Goal: Navigation & Orientation: Find specific page/section

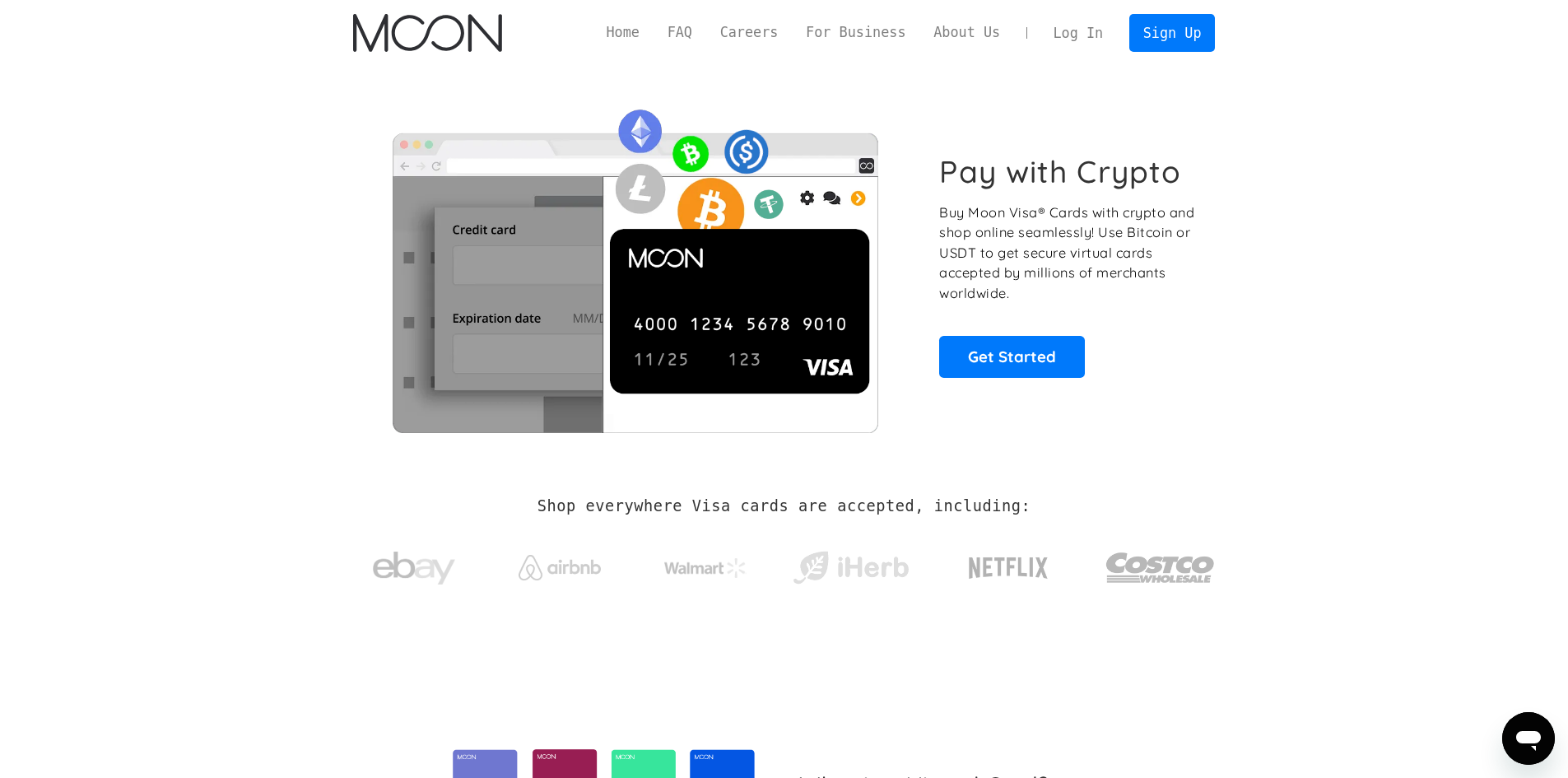
click at [1101, 32] on link "Log In" at bounding box center [1078, 33] width 78 height 36
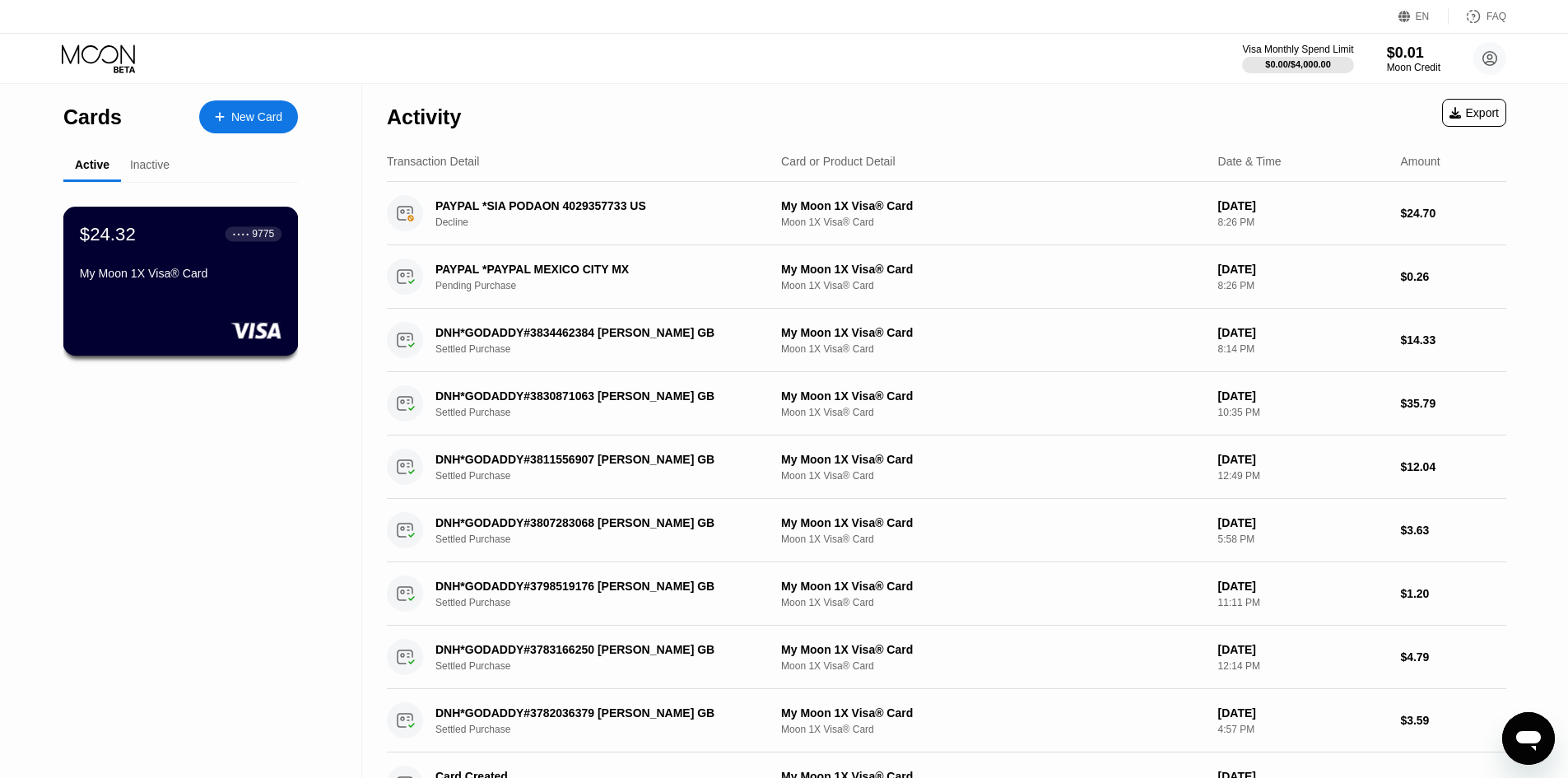
click at [167, 324] on div at bounding box center [180, 331] width 202 height 17
